Goal: Information Seeking & Learning: Learn about a topic

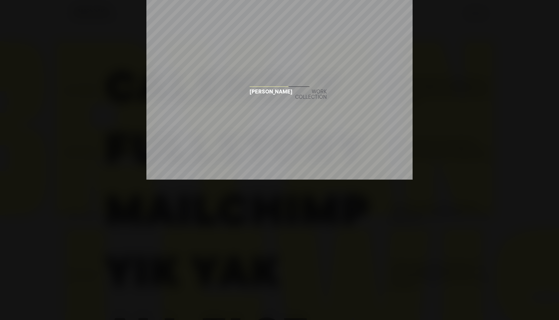
click at [304, 95] on div "Work collection" at bounding box center [311, 95] width 32 height 11
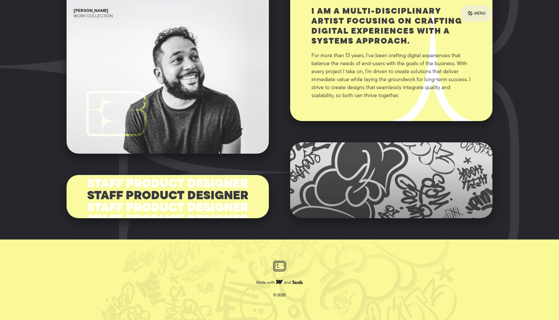
scroll to position [405, 0]
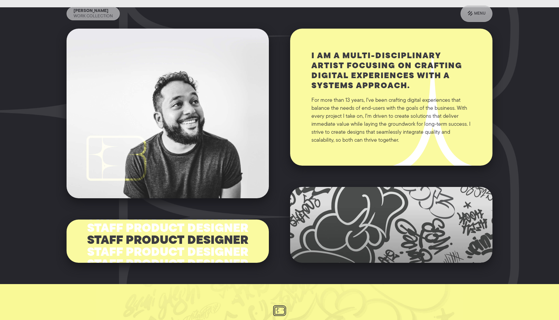
click at [332, 88] on h3 "I am a multi-disciplinary artist focusing on crafting digital experiences with …" at bounding box center [391, 71] width 160 height 40
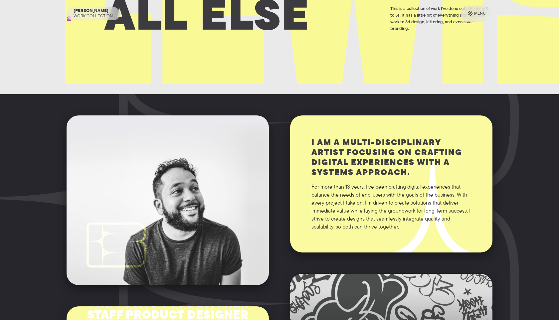
scroll to position [0, 0]
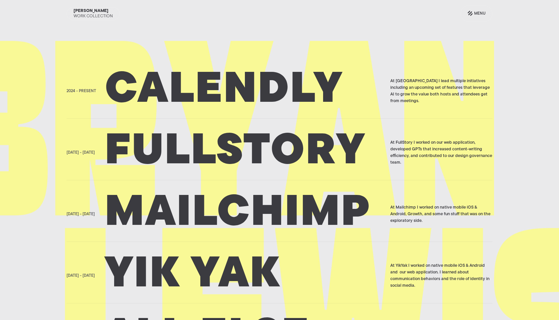
click at [301, 90] on h2 "Calendly" at bounding box center [245, 91] width 281 height 33
click at [224, 148] on h2 "Fullstory" at bounding box center [245, 152] width 281 height 33
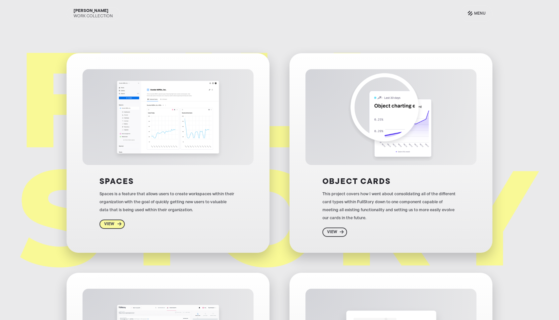
click at [116, 223] on div "View" at bounding box center [112, 224] width 25 height 9
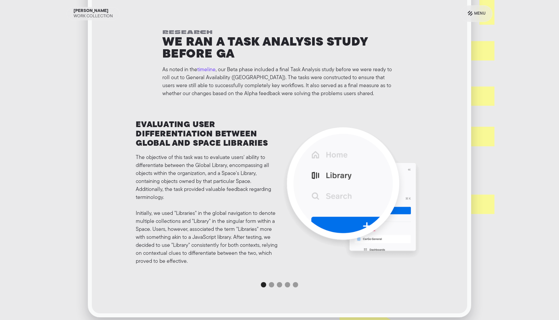
scroll to position [2464, 0]
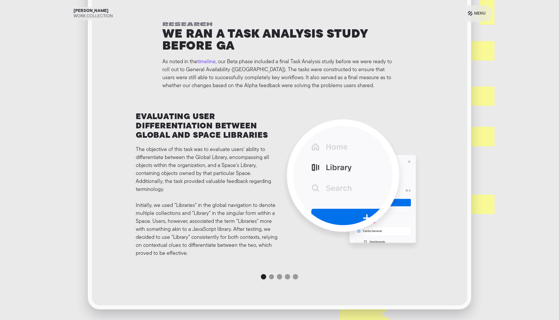
click at [270, 276] on div "Show slide 2 of 5" at bounding box center [271, 276] width 5 height 5
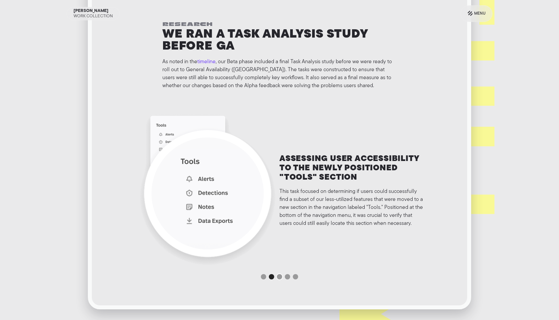
click at [279, 275] on div "Show slide 3 of 5" at bounding box center [279, 276] width 5 height 5
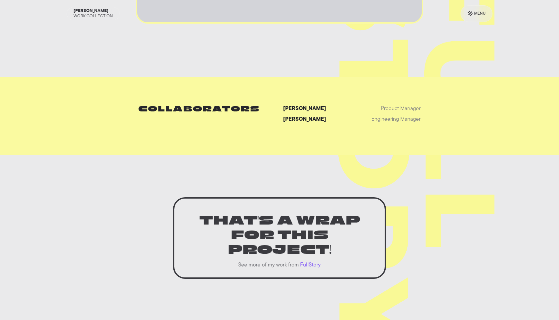
scroll to position [4020, 0]
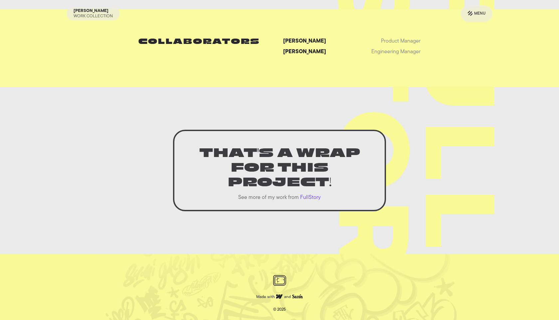
click at [311, 199] on p "FullStory" at bounding box center [310, 198] width 21 height 8
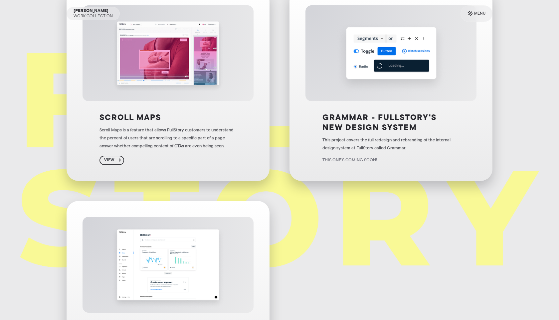
scroll to position [281, 0]
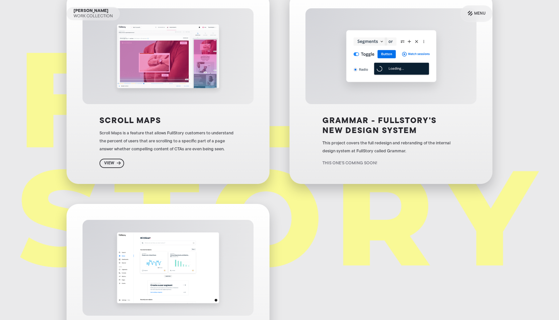
click at [361, 124] on h3 "Grammar - FullStory's new design system" at bounding box center [390, 126] width 137 height 20
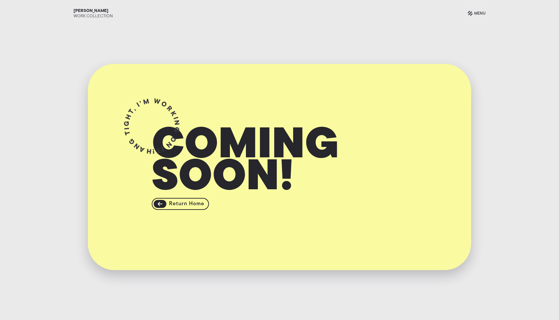
click at [176, 195] on h1 "Coming soon!" at bounding box center [280, 163] width 256 height 64
click at [160, 195] on h1 "Coming soon!" at bounding box center [280, 163] width 256 height 64
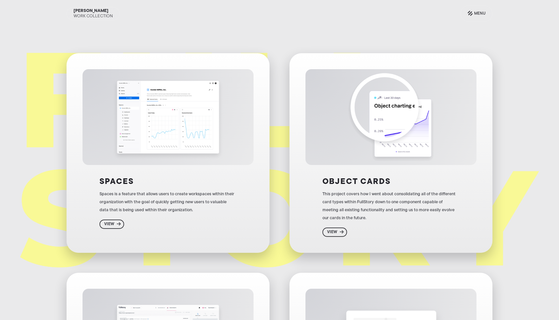
scroll to position [376, 0]
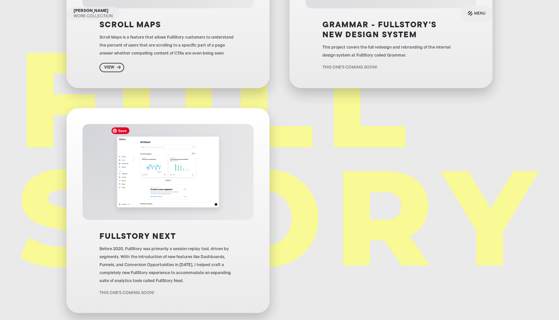
click at [147, 232] on h3 "FullStory Next" at bounding box center [138, 237] width 77 height 10
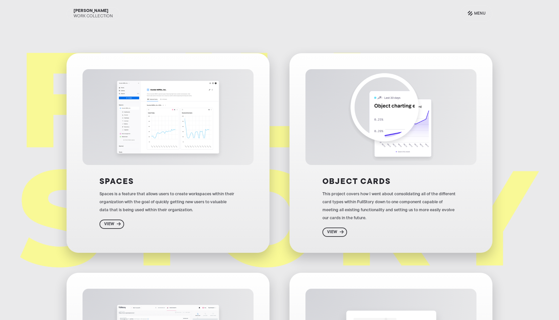
scroll to position [376, 0]
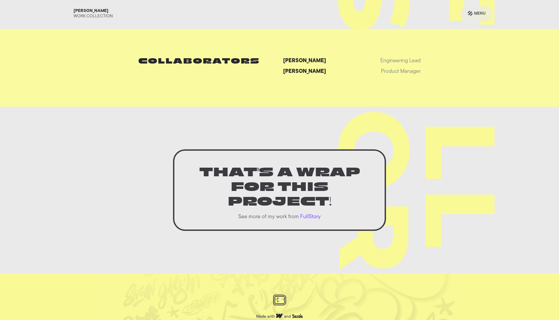
scroll to position [2404, 0]
